Goal: Information Seeking & Learning: Learn about a topic

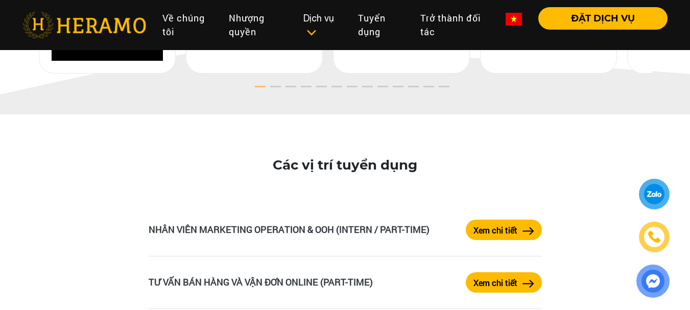
scroll to position [1682, 0]
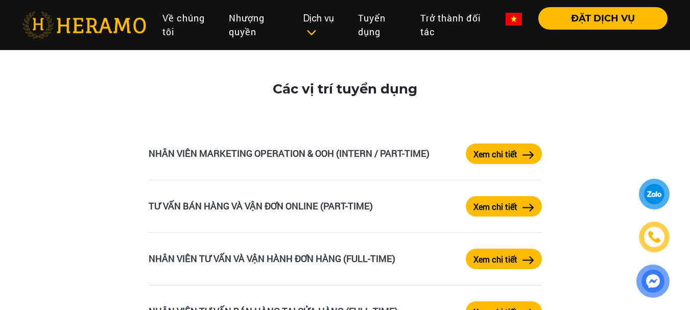
drag, startPoint x: 240, startPoint y: 152, endPoint x: 17, endPoint y: 213, distance: 230.8
click at [17, 213] on div "Các vị trí tuyển dụng NHÂN VIÊN MARKETING OPERATION & OOH (INTERN / PART-TIME) …" at bounding box center [345, 214] width 690 height 352
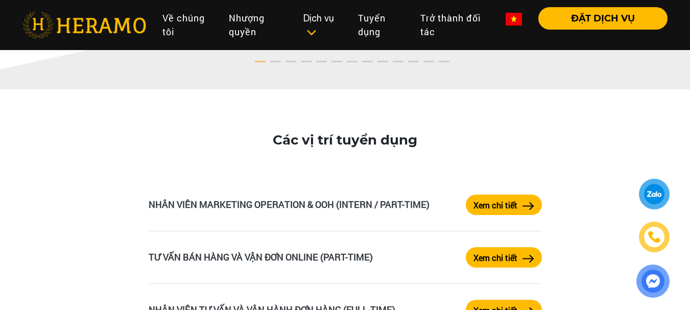
click at [41, 197] on div "Các vị trí tuyển dụng NHÂN VIÊN MARKETING OPERATION & OOH (INTERN / PART-TIME) …" at bounding box center [345, 265] width 690 height 352
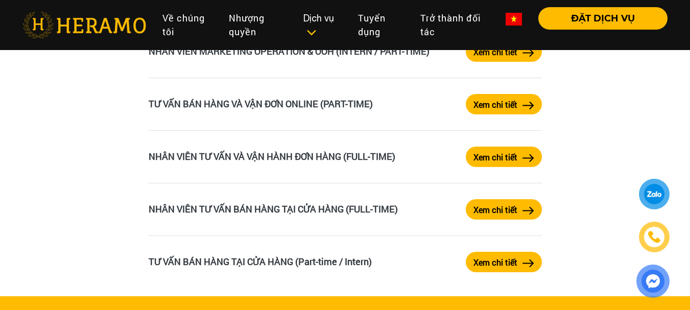
scroll to position [1887, 0]
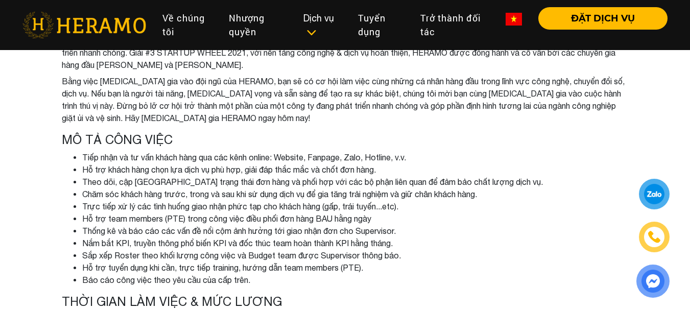
scroll to position [153, 0]
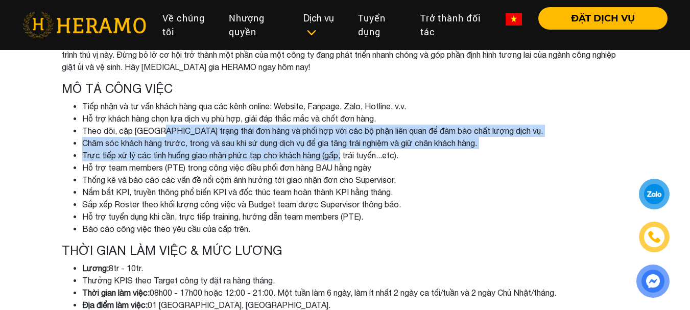
drag, startPoint x: 156, startPoint y: 125, endPoint x: 346, endPoint y: 153, distance: 192.6
click at [346, 153] on ul "Tiếp nhận và tư vấn khách hàng qua các kênh online: Website, Fanpage, Zalo, Hot…" at bounding box center [345, 167] width 567 height 135
click at [197, 151] on li "Trực tiếp xử lý các tình huống giao nhận phức tạp cho khách hàng (gấp, trái tuy…" at bounding box center [355, 155] width 546 height 12
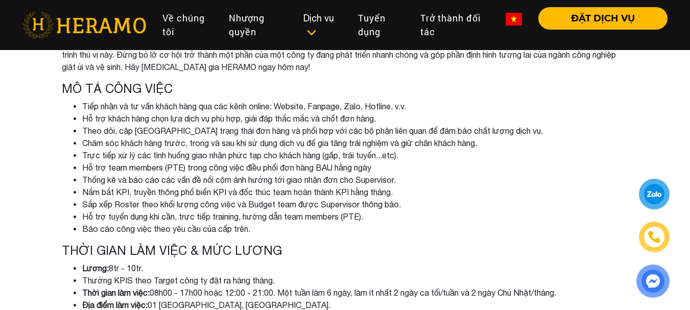
click at [208, 129] on li "Theo dõi, cập [GEOGRAPHIC_DATA] trạng thái đơn hàng và phối hợp với các bộ phận…" at bounding box center [355, 131] width 546 height 12
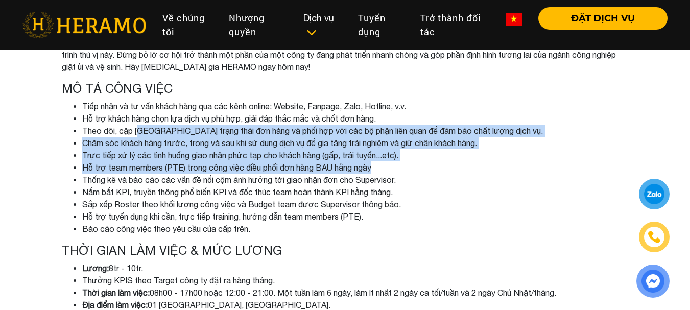
drag, startPoint x: 140, startPoint y: 130, endPoint x: 496, endPoint y: 172, distance: 358.9
click at [496, 172] on ul "Tiếp nhận và tư vấn khách hàng qua các kênh online: Website, Fanpage, Zalo, Hot…" at bounding box center [345, 167] width 567 height 135
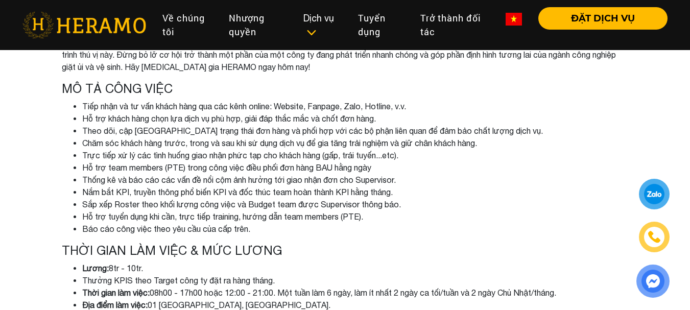
click at [191, 208] on li "Sắp xếp Roster theo khối lượng công việc và Budget team được Supervisor thông b…" at bounding box center [355, 204] width 546 height 12
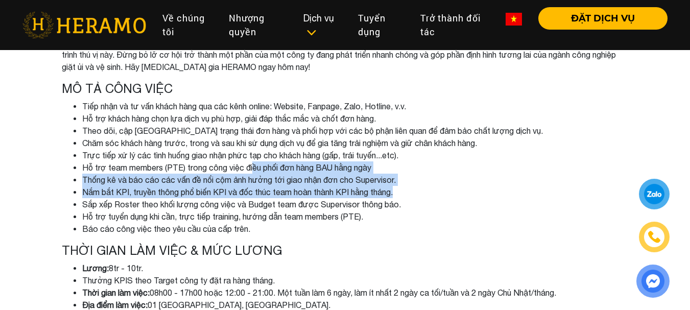
drag, startPoint x: 254, startPoint y: 170, endPoint x: 414, endPoint y: 193, distance: 161.4
click at [414, 193] on ul "Tiếp nhận và tư vấn khách hàng qua các kênh online: Website, Fanpage, Zalo, Hot…" at bounding box center [345, 167] width 567 height 135
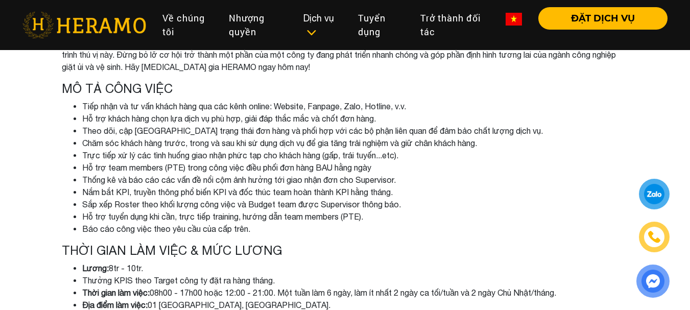
click at [178, 215] on li "Hỗ trợ tuyển dụng khi cần, trực tiếp training, hướng dẫn team members (PTE)." at bounding box center [355, 216] width 546 height 12
drag, startPoint x: 212, startPoint y: 193, endPoint x: 233, endPoint y: 195, distance: 21.5
click at [233, 195] on li "Nắm bắt KPI, truyền thông phổ biến KPI và đốc thúc team hoàn thành KPI hằng thá…" at bounding box center [355, 192] width 546 height 12
click at [199, 205] on li "Sắp xếp Roster theo khối lượng công việc và Budget team được Supervisor thông b…" at bounding box center [355, 204] width 546 height 12
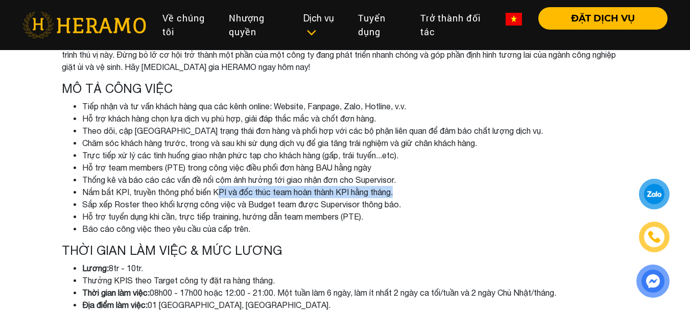
drag, startPoint x: 222, startPoint y: 195, endPoint x: 407, endPoint y: 194, distance: 184.9
click at [407, 194] on li "Nắm bắt KPI, truyền thông phổ biến KPI và đốc thúc team hoàn thành KPI hằng thá…" at bounding box center [355, 192] width 546 height 12
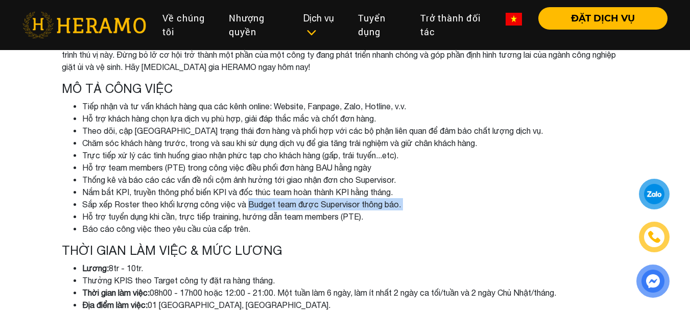
drag, startPoint x: 84, startPoint y: 213, endPoint x: 249, endPoint y: 209, distance: 165.0
click at [249, 209] on ul "Tiếp nhận và tư vấn khách hàng qua các kênh online: Website, Fanpage, Zalo, Hot…" at bounding box center [345, 167] width 567 height 135
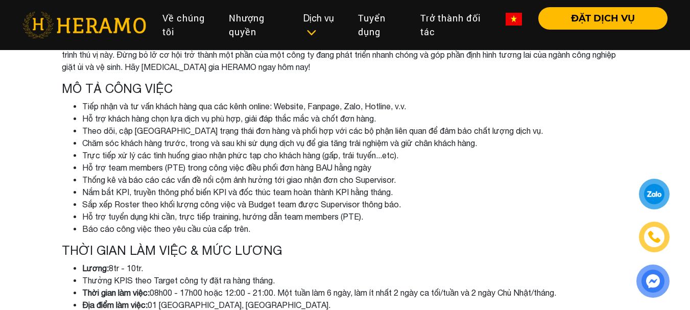
click at [191, 222] on li "Hỗ trợ tuyển dụng khi cần, trực tiếp training, hướng dẫn team members (PTE)." at bounding box center [355, 216] width 546 height 12
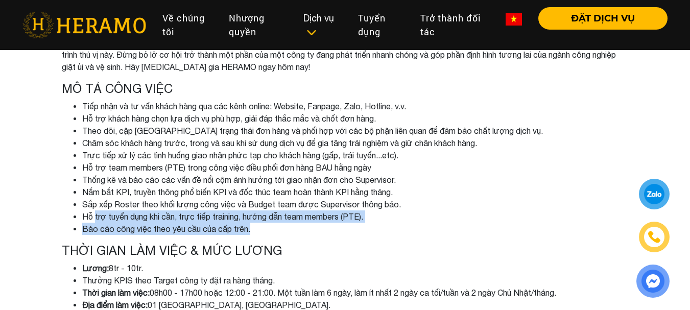
drag, startPoint x: 96, startPoint y: 220, endPoint x: 289, endPoint y: 227, distance: 193.7
click at [289, 227] on ul "Tiếp nhận và tư vấn khách hàng qua các kênh online: Website, Fanpage, Zalo, Hot…" at bounding box center [345, 167] width 567 height 135
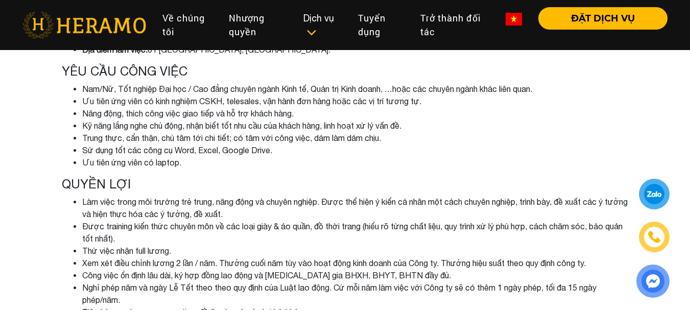
scroll to position [306, 0]
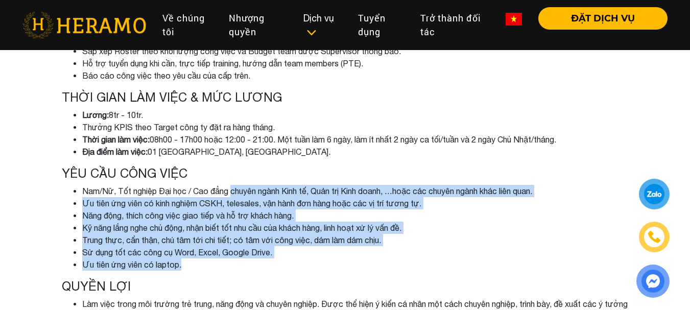
drag, startPoint x: 234, startPoint y: 193, endPoint x: 491, endPoint y: 259, distance: 265.0
click at [491, 260] on ul "Nam/Nữ, Tốt nghiệp Đại học / Cao đẳng chuyên ngành Kinh tế, Quản trị Kinh doanh…" at bounding box center [345, 228] width 567 height 86
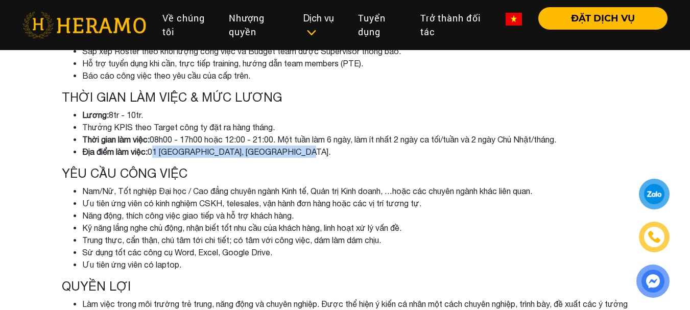
drag, startPoint x: 152, startPoint y: 151, endPoint x: 338, endPoint y: 151, distance: 186.4
click at [338, 151] on li "Địa điểm làm việc: 01 Trường Sơn, Phường 04, Tân Bình." at bounding box center [355, 152] width 546 height 12
copy li "01 Trường Sơn, Phường 04, Tân Bình."
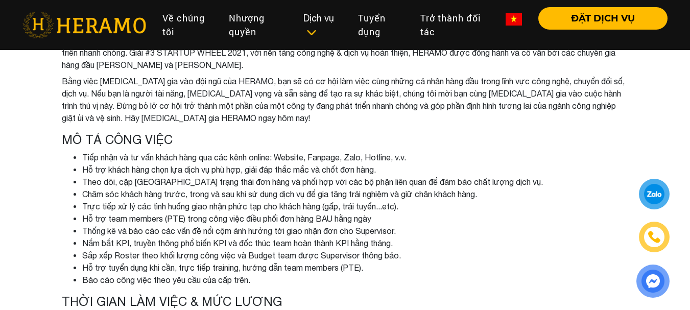
scroll to position [153, 0]
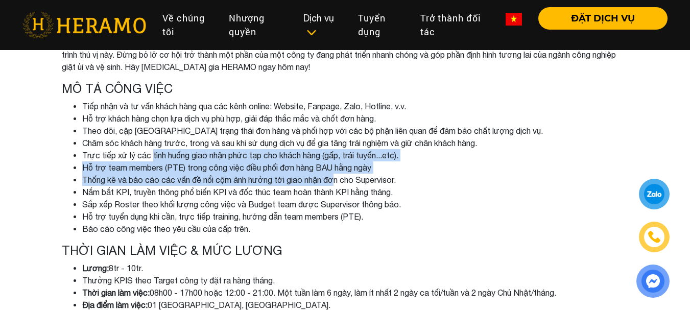
drag, startPoint x: 153, startPoint y: 158, endPoint x: 339, endPoint y: 176, distance: 186.8
click at [339, 176] on ul "Tiếp nhận và tư vấn khách hàng qua các kênh online: Website, Fanpage, Zalo, Hot…" at bounding box center [345, 167] width 567 height 135
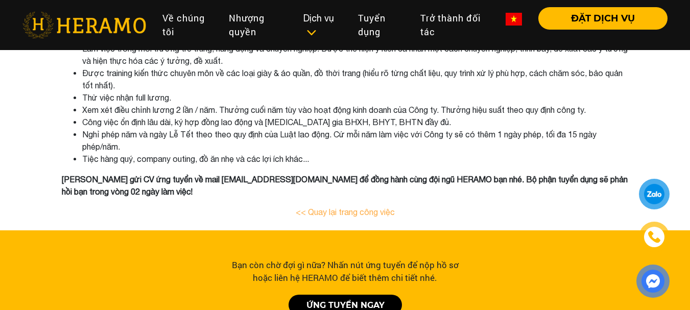
scroll to position [511, 0]
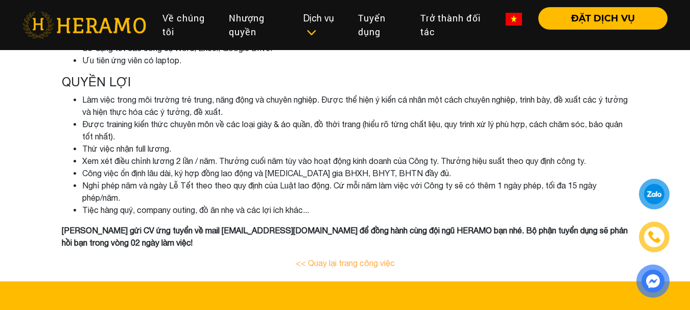
click at [491, 106] on li "Làm việc trong môi trường trẻ trung, năng động và chuyên nghiệp. Được thể hiện …" at bounding box center [355, 105] width 546 height 25
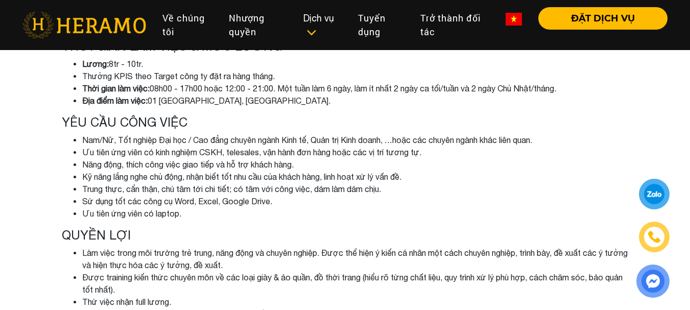
scroll to position [102, 0]
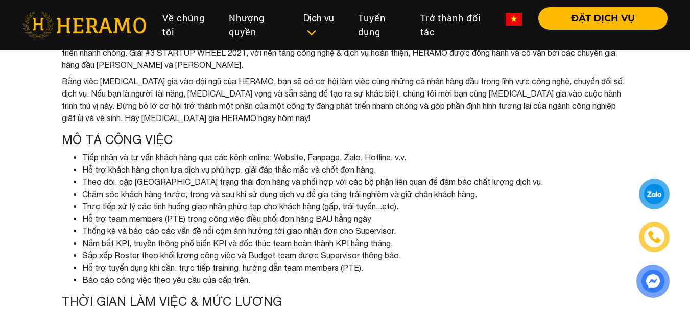
click at [491, 121] on li "Bằng việc tham gia vào đội ngũ của HERAMO, bạn sẽ có cơ hội làm việc cùng những…" at bounding box center [345, 99] width 567 height 49
click at [497, 113] on li "Bằng việc tham gia vào đội ngũ của HERAMO, bạn sẽ có cơ hội làm việc cùng những…" at bounding box center [345, 99] width 567 height 49
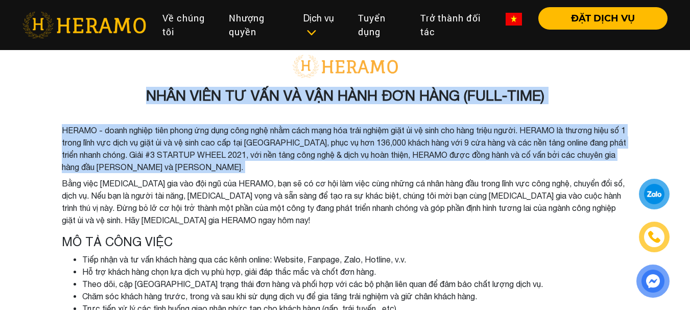
drag, startPoint x: 497, startPoint y: 109, endPoint x: 565, endPoint y: 98, distance: 68.8
click at [592, 97] on h3 "NHÂN VIÊN TƯ VẤN VÀ VẬN HÀNH ĐƠN HÀNG (FULL-TIME)" at bounding box center [345, 95] width 567 height 17
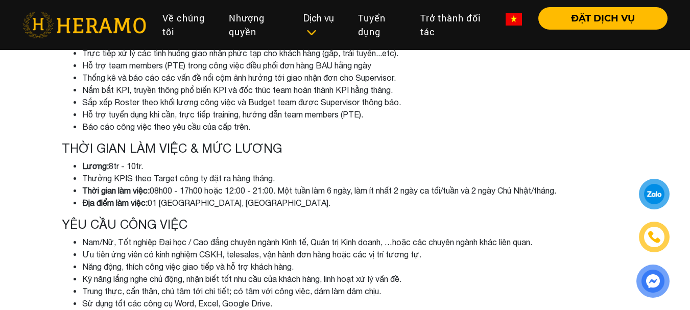
scroll to position [613, 0]
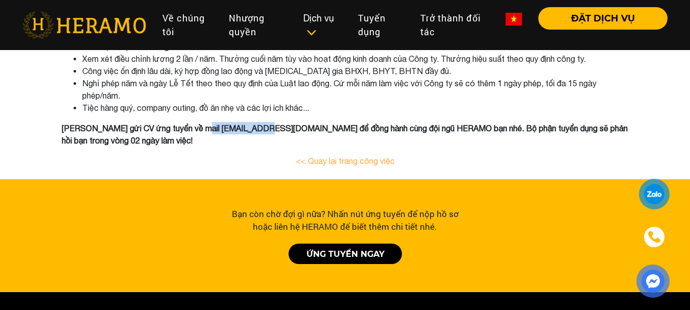
drag, startPoint x: 195, startPoint y: 126, endPoint x: 259, endPoint y: 128, distance: 64.4
click at [259, 128] on b "Nhanh tay gửi CV ứng tuyển về mail hr@heramo.com để đồng hành cùng đội ngũ HERA…" at bounding box center [345, 134] width 566 height 21
copy b "hr@heramo.com"
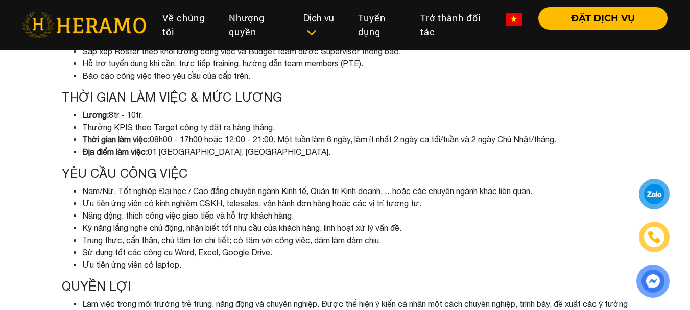
scroll to position [0, 0]
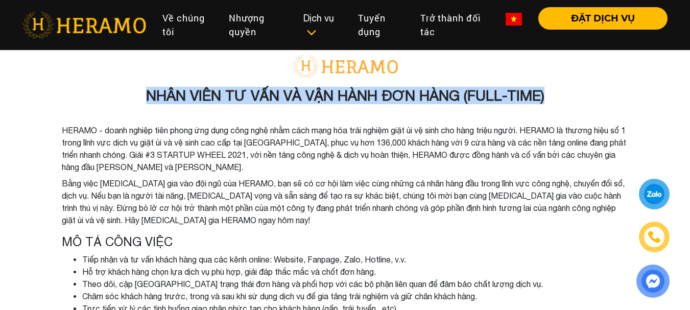
drag, startPoint x: 148, startPoint y: 96, endPoint x: 558, endPoint y: 94, distance: 409.6
click at [558, 94] on h3 "NHÂN VIÊN TƯ VẤN VÀ VẬN HÀNH ĐƠN HÀNG (FULL-TIME)" at bounding box center [345, 95] width 567 height 17
copy h3 "NHÂN VIÊN TƯ VẤN VÀ VẬN HÀNH ĐƠN HÀNG (FULL-TIME)"
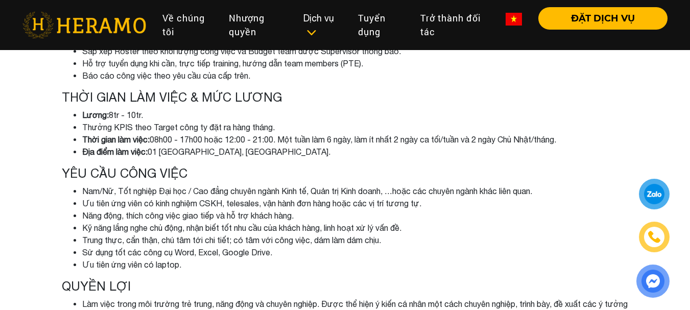
scroll to position [102, 0]
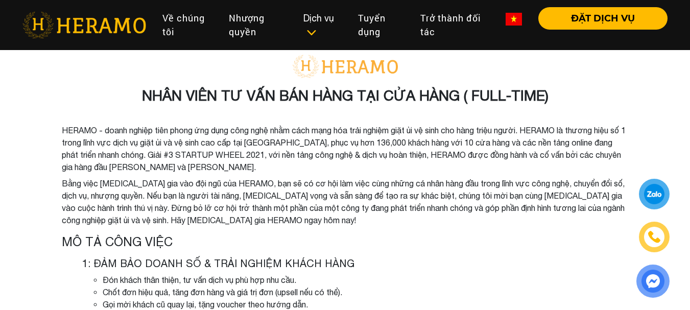
scroll to position [102, 0]
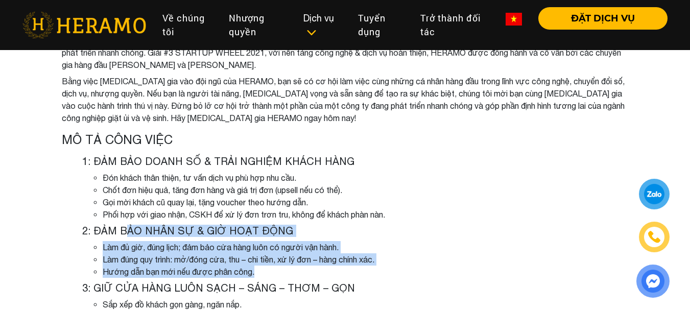
drag, startPoint x: 123, startPoint y: 235, endPoint x: 364, endPoint y: 277, distance: 244.7
click at [364, 277] on div "2: ĐẢM BẢO NHÂN SỰ & GIỜ HOẠT ĐỘNG Làm đủ giờ, đúng lịch; đảm bảo cửa hàng luôn…" at bounding box center [355, 251] width 546 height 53
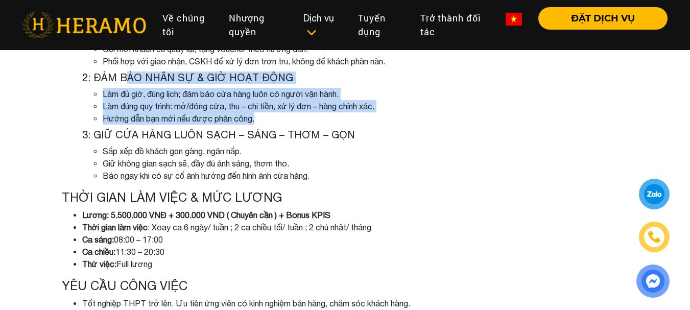
scroll to position [511, 0]
